Goal: Task Accomplishment & Management: Manage account settings

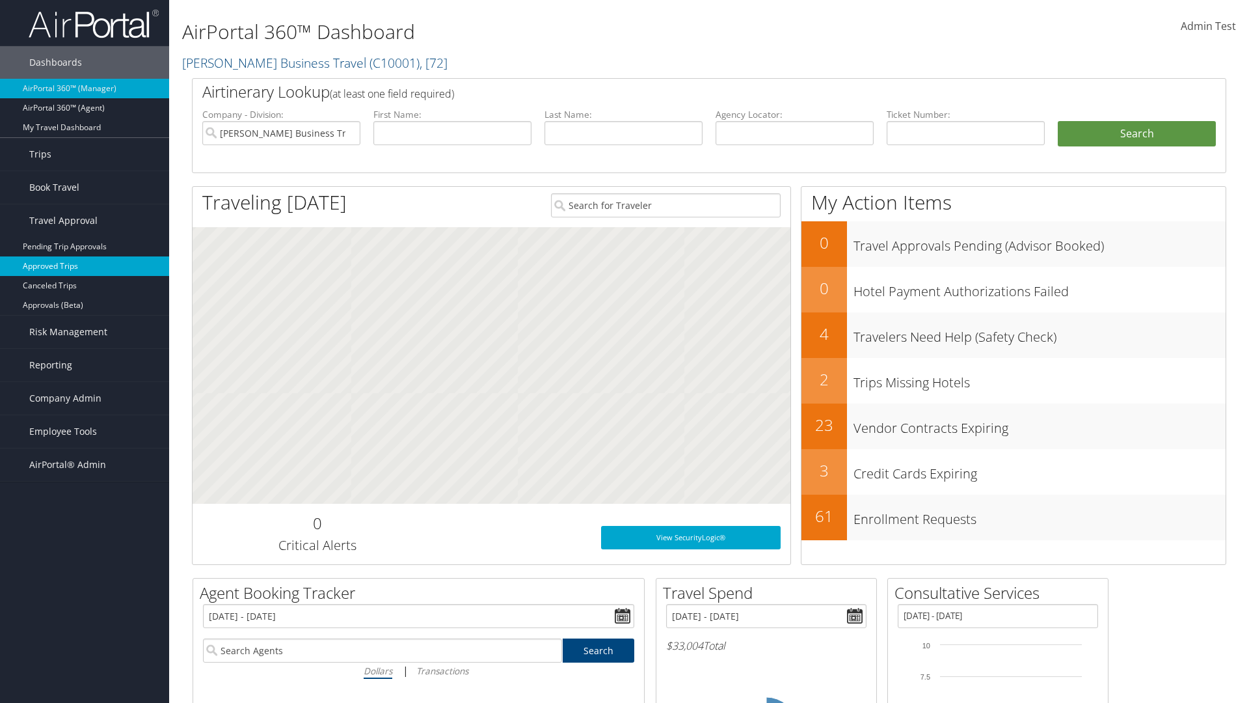
click at [85, 266] on link "Approved Trips" at bounding box center [84, 266] width 169 height 20
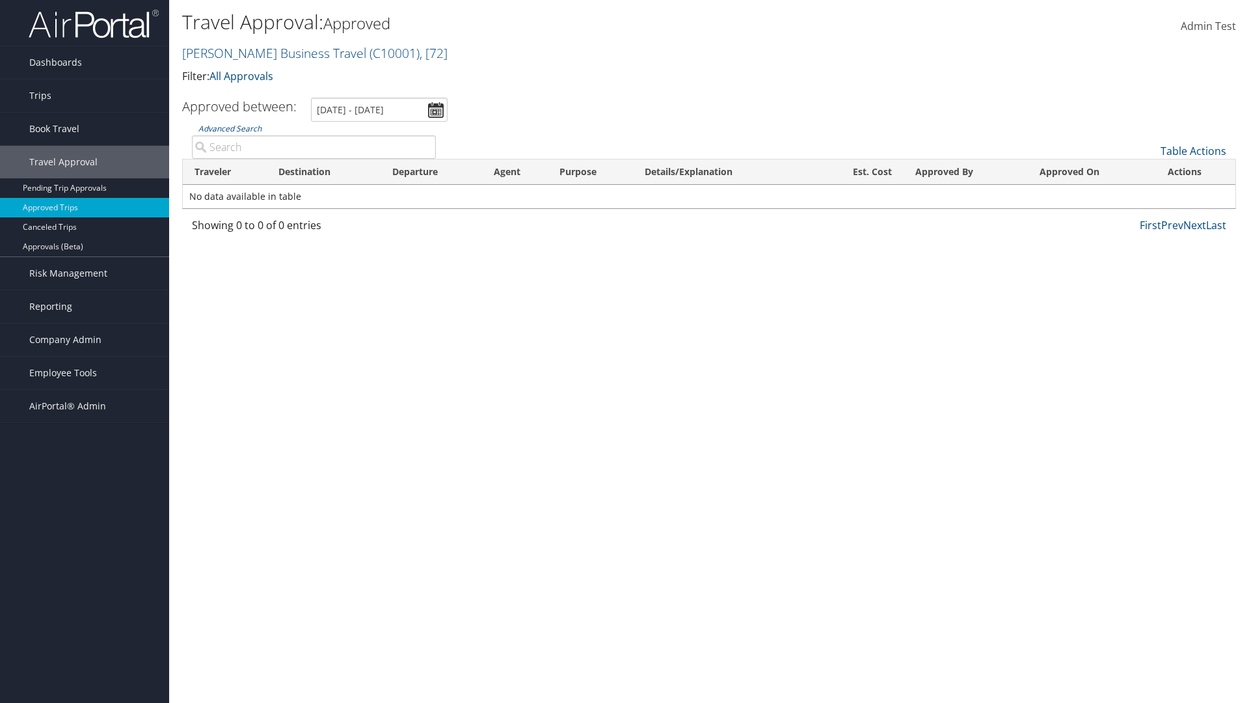
click at [1193, 151] on link "Table Actions" at bounding box center [1194, 151] width 66 height 14
click at [1150, 171] on link "Download Report" at bounding box center [1150, 171] width 171 height 22
click at [1193, 151] on link "Table Actions" at bounding box center [1194, 151] width 66 height 14
click at [1150, 193] on link "Column Visibility" at bounding box center [1150, 193] width 171 height 22
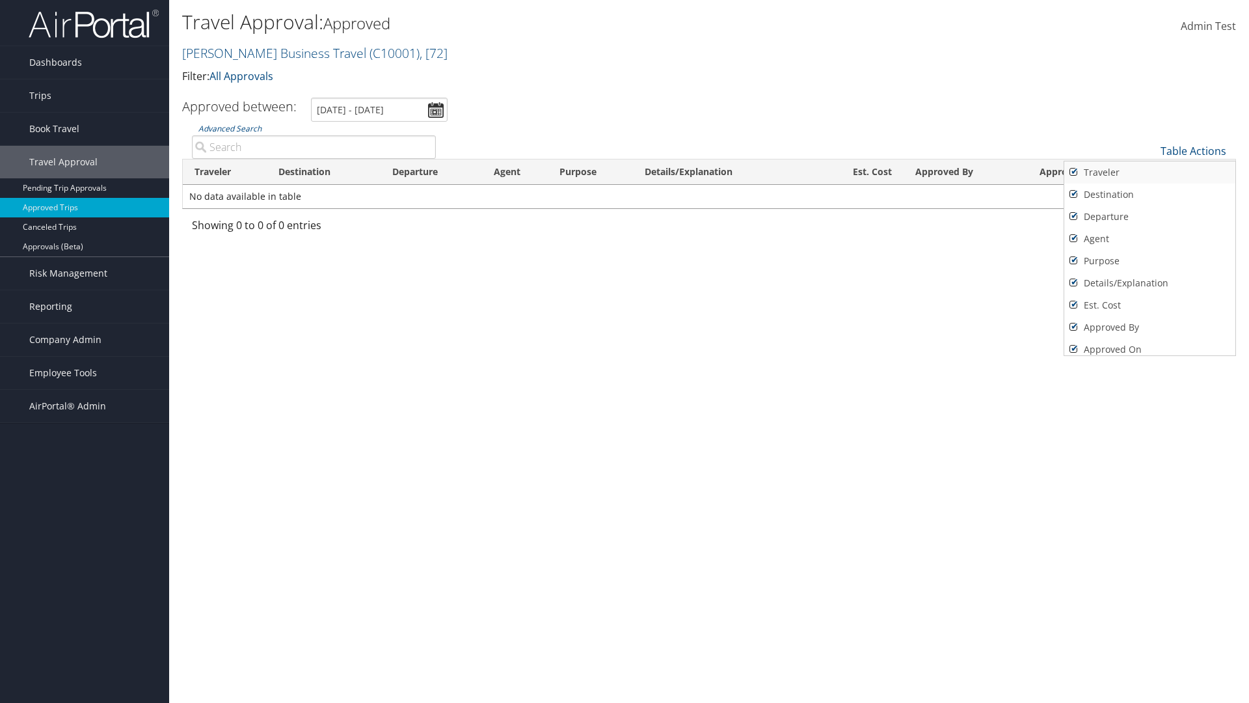
click at [1150, 172] on link "Traveler" at bounding box center [1150, 172] width 171 height 22
click at [1150, 195] on link "Destination" at bounding box center [1150, 195] width 171 height 22
click at [1150, 217] on link "Departure" at bounding box center [1150, 217] width 171 height 22
click at [1150, 239] on link "Agent" at bounding box center [1150, 239] width 171 height 22
click at [1150, 261] on link "Purpose" at bounding box center [1150, 261] width 171 height 22
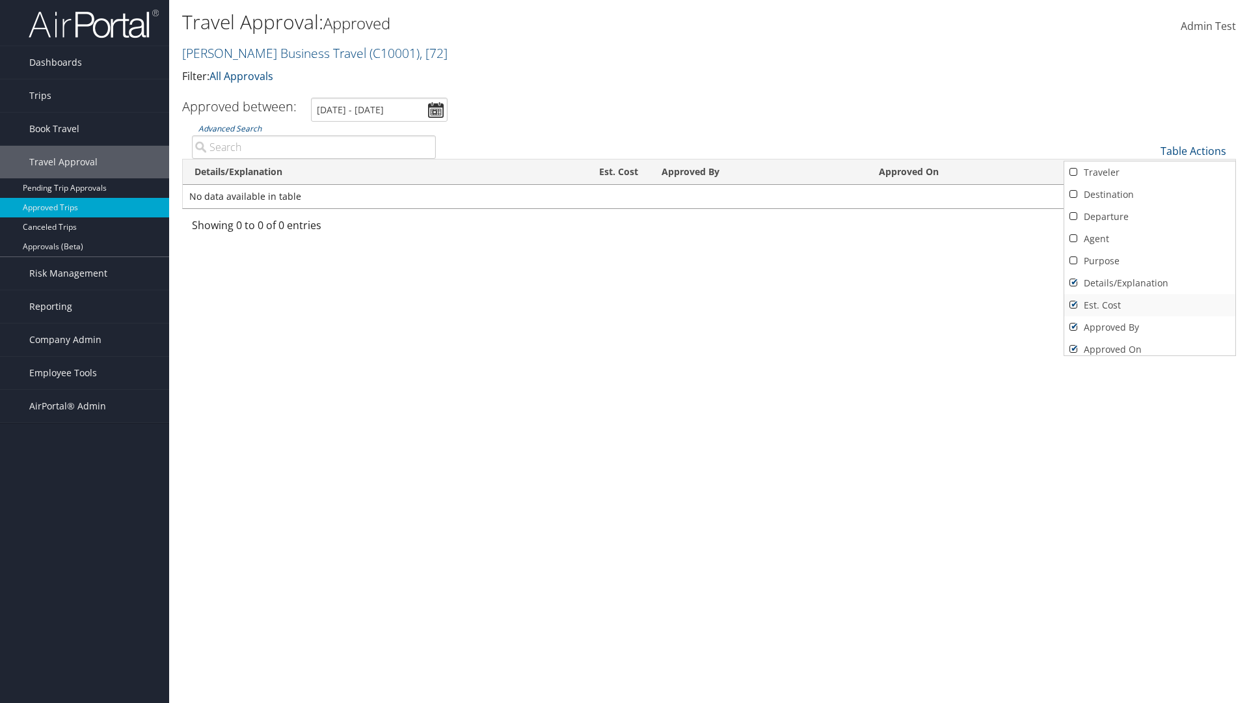
click at [1150, 283] on link "Details/Explanation" at bounding box center [1150, 283] width 171 height 22
click at [1150, 305] on link "Est. Cost" at bounding box center [1150, 305] width 171 height 22
click at [1150, 327] on link "Approved By" at bounding box center [1150, 327] width 171 height 22
click at [1150, 344] on link "Approved On" at bounding box center [1150, 349] width 171 height 22
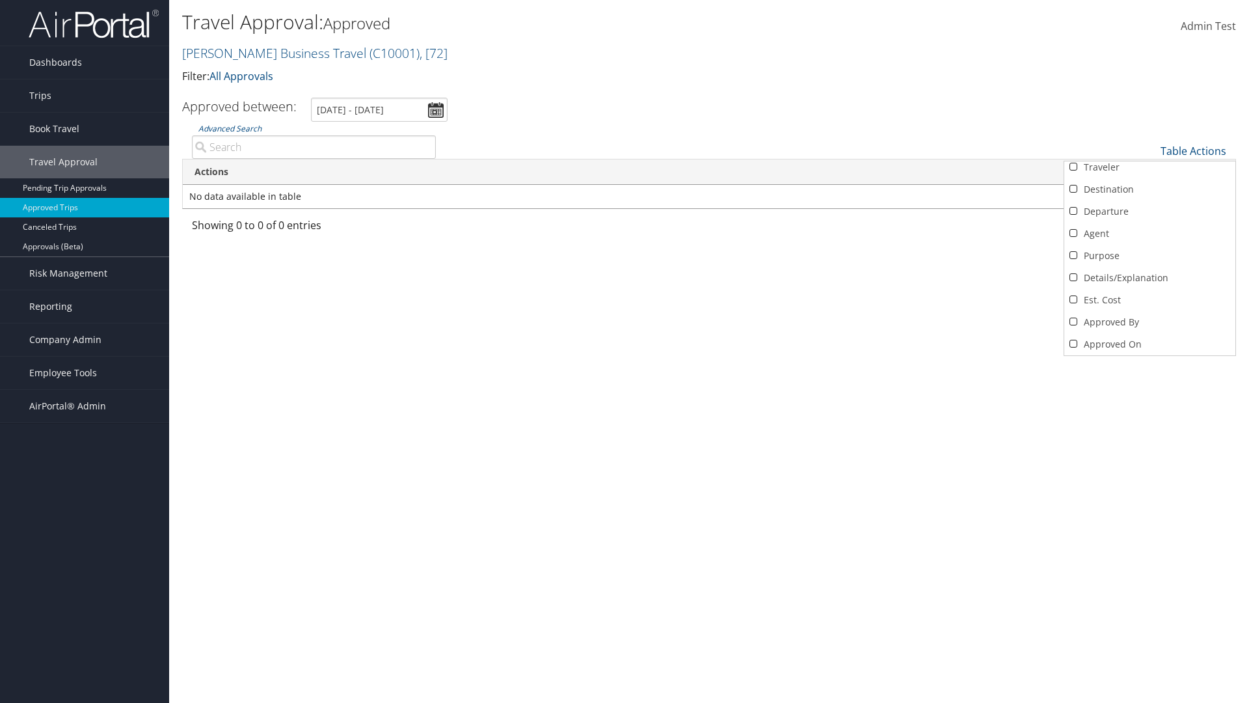
click at [625, 351] on div at bounding box center [624, 351] width 1249 height 703
click at [1193, 144] on link "Table Actions" at bounding box center [1194, 151] width 66 height 14
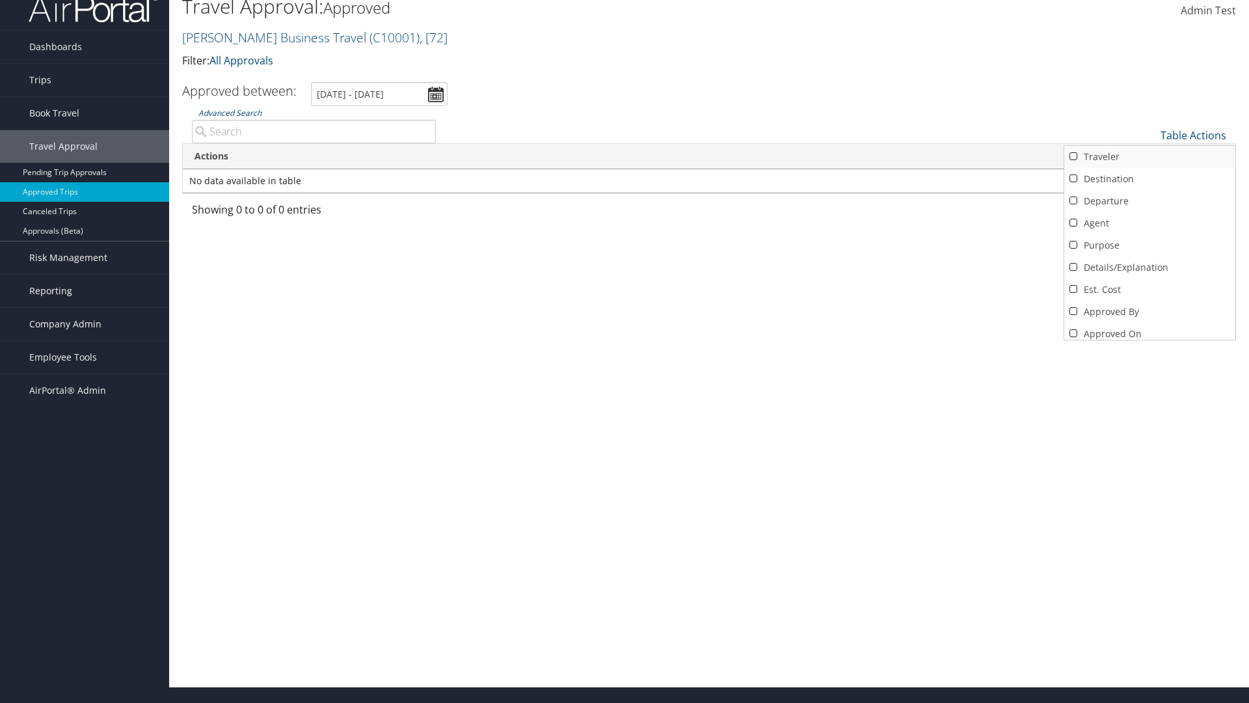
click at [1150, 157] on link "Traveler" at bounding box center [1150, 157] width 171 height 22
click at [1150, 179] on link "Destination" at bounding box center [1150, 179] width 171 height 22
click at [1150, 201] on link "Departure" at bounding box center [1150, 201] width 171 height 22
click at [1150, 223] on link "Agent" at bounding box center [1150, 223] width 171 height 22
click at [1150, 245] on link "Purpose" at bounding box center [1150, 245] width 171 height 22
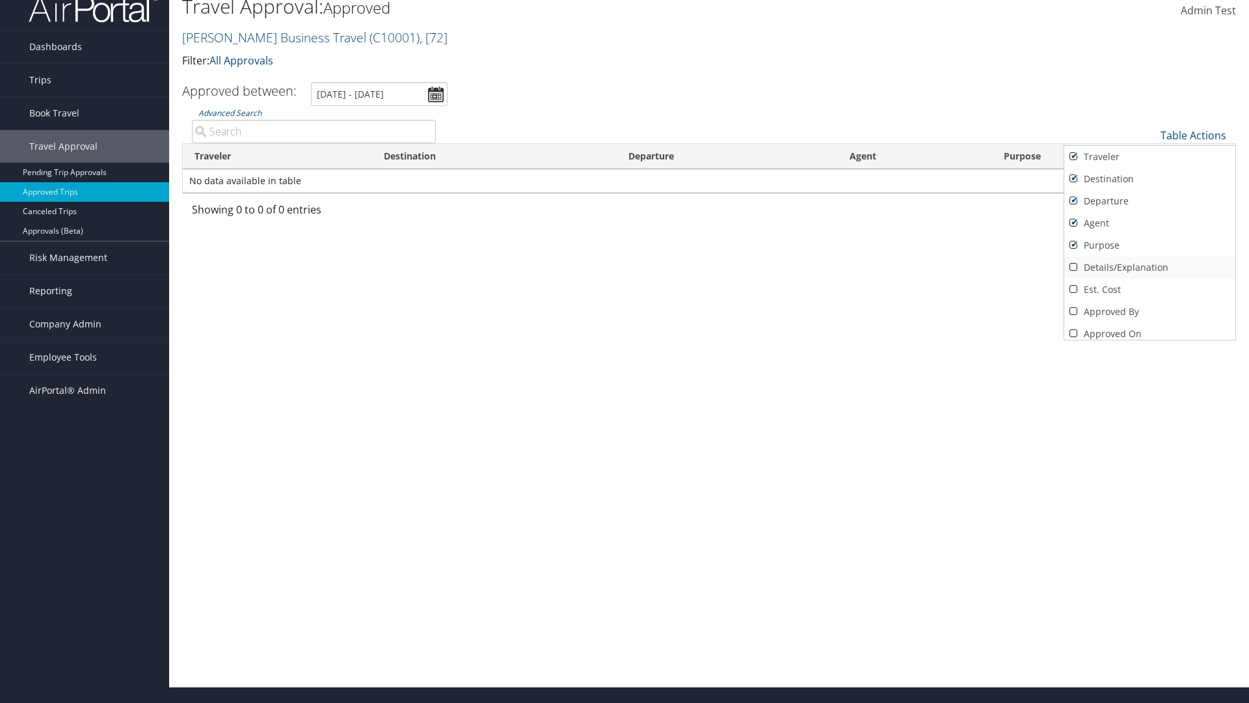
click at [1150, 267] on link "Details/Explanation" at bounding box center [1150, 267] width 171 height 22
click at [1150, 290] on link "Est. Cost" at bounding box center [1150, 290] width 171 height 22
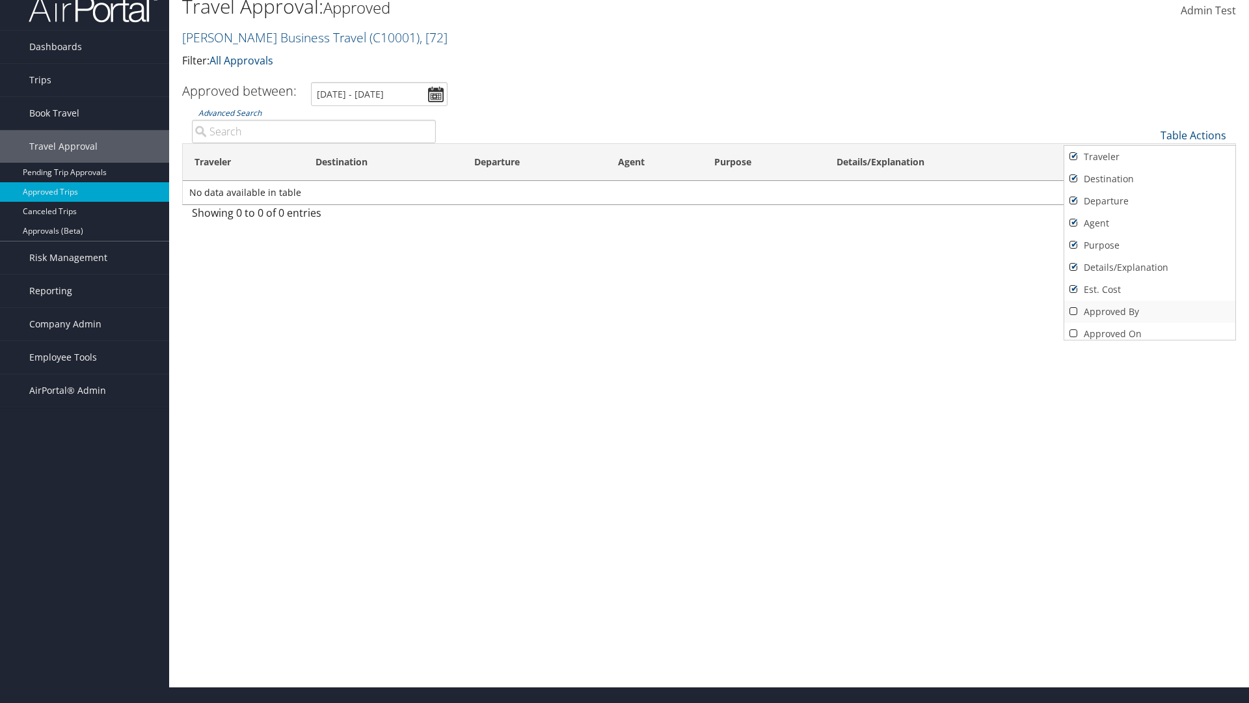
click at [1150, 312] on link "Approved By" at bounding box center [1150, 312] width 171 height 22
click at [1150, 329] on link "Approved On" at bounding box center [1150, 334] width 171 height 22
click at [625, 351] on div at bounding box center [624, 351] width 1249 height 703
